Goal: Complete application form

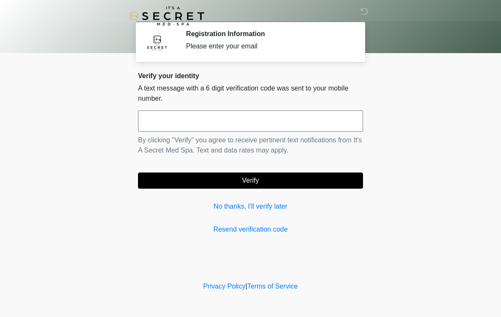
click at [314, 126] on input "text" at bounding box center [250, 120] width 225 height 21
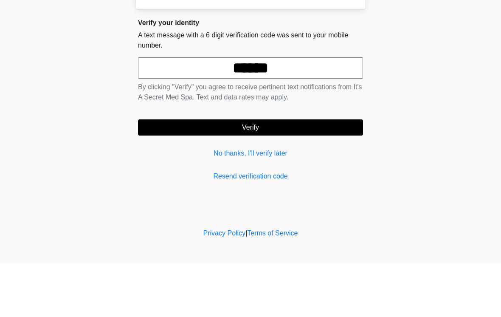
type input "******"
click at [273, 173] on button "Verify" at bounding box center [250, 181] width 225 height 16
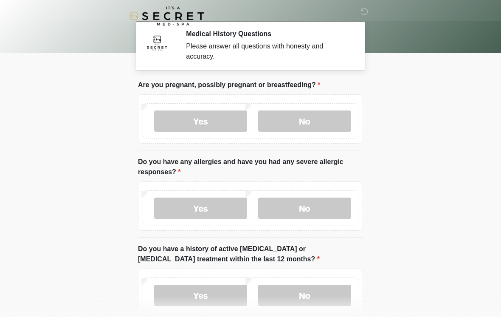
click at [324, 123] on label "No" at bounding box center [304, 120] width 93 height 21
click at [322, 207] on label "No" at bounding box center [304, 208] width 93 height 21
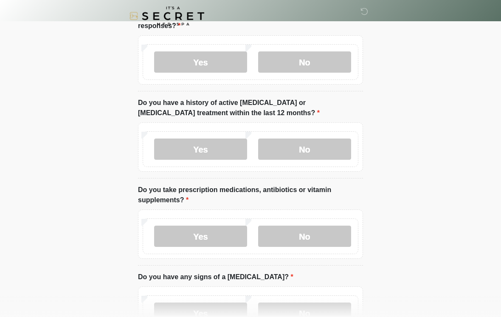
scroll to position [143, 0]
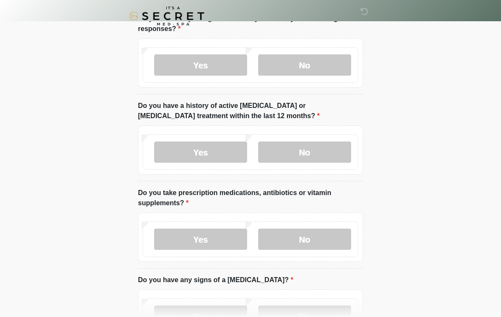
click at [338, 151] on label "No" at bounding box center [304, 151] width 93 height 21
click at [316, 240] on label "No" at bounding box center [304, 239] width 93 height 21
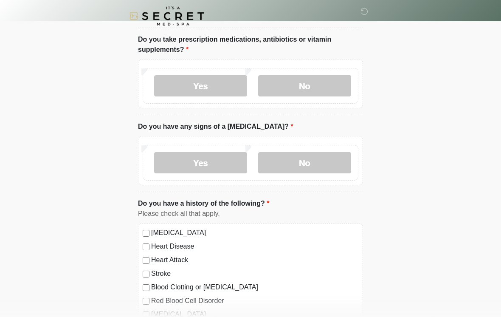
click at [344, 162] on label "No" at bounding box center [304, 162] width 93 height 21
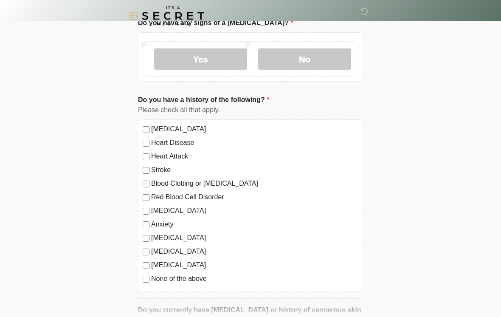
scroll to position [400, 0]
click at [175, 280] on label "None of the above" at bounding box center [254, 279] width 207 height 10
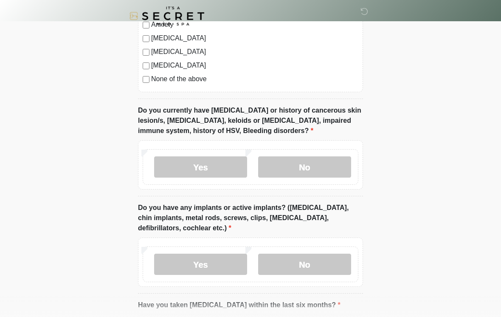
scroll to position [608, 0]
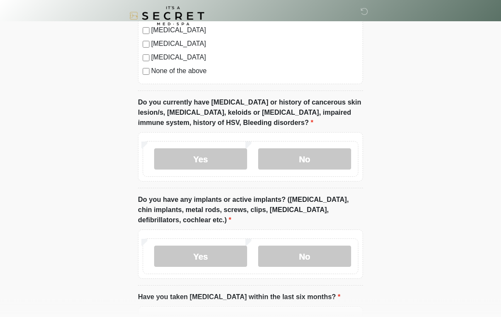
click at [330, 159] on label "No" at bounding box center [304, 159] width 93 height 21
click at [318, 260] on label "No" at bounding box center [304, 256] width 93 height 21
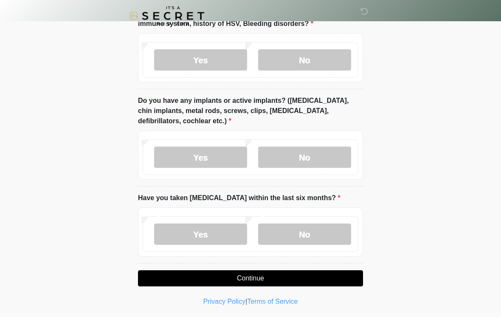
scroll to position [694, 0]
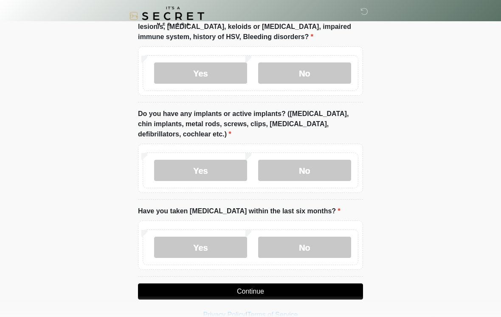
click at [222, 170] on label "Yes" at bounding box center [200, 170] width 93 height 21
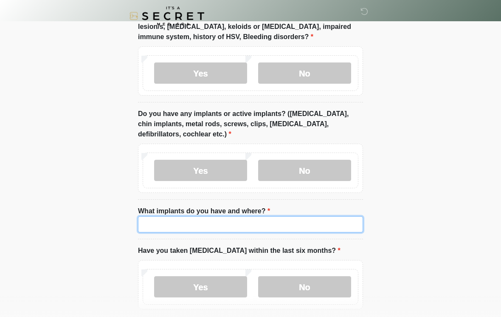
click at [242, 222] on input "What implants do you have and where?" at bounding box center [250, 224] width 225 height 16
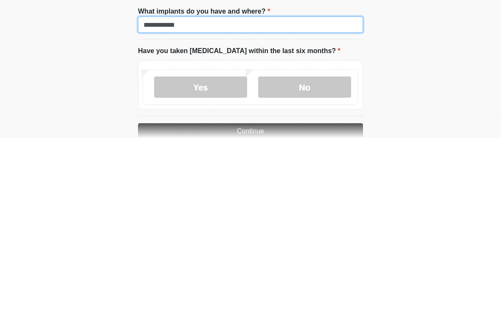
type input "**********"
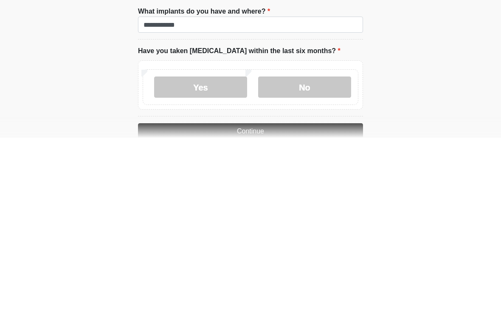
click at [316, 256] on label "No" at bounding box center [304, 266] width 93 height 21
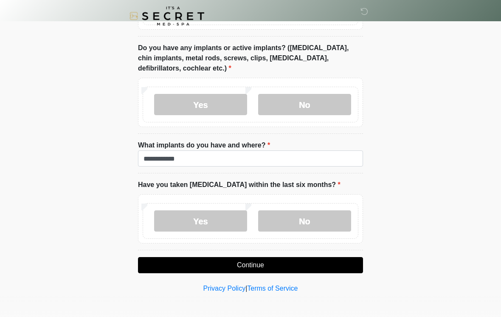
click at [256, 264] on button "Continue" at bounding box center [250, 265] width 225 height 16
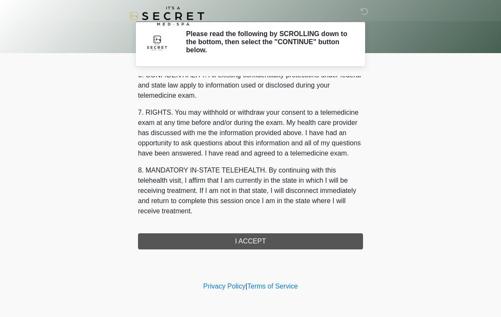
scroll to position [346, 0]
click at [291, 238] on button "I ACCEPT" at bounding box center [250, 241] width 225 height 16
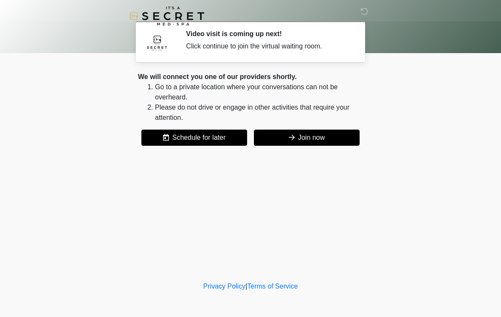
click at [329, 135] on button "Join now" at bounding box center [307, 138] width 106 height 16
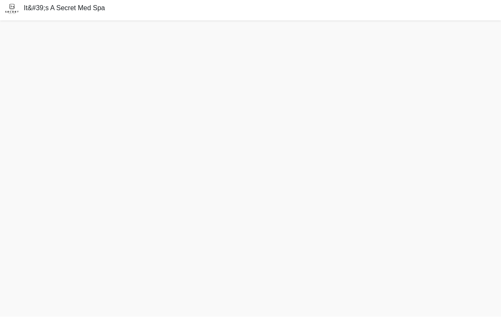
scroll to position [15, 0]
